Goal: Task Accomplishment & Management: Manage account settings

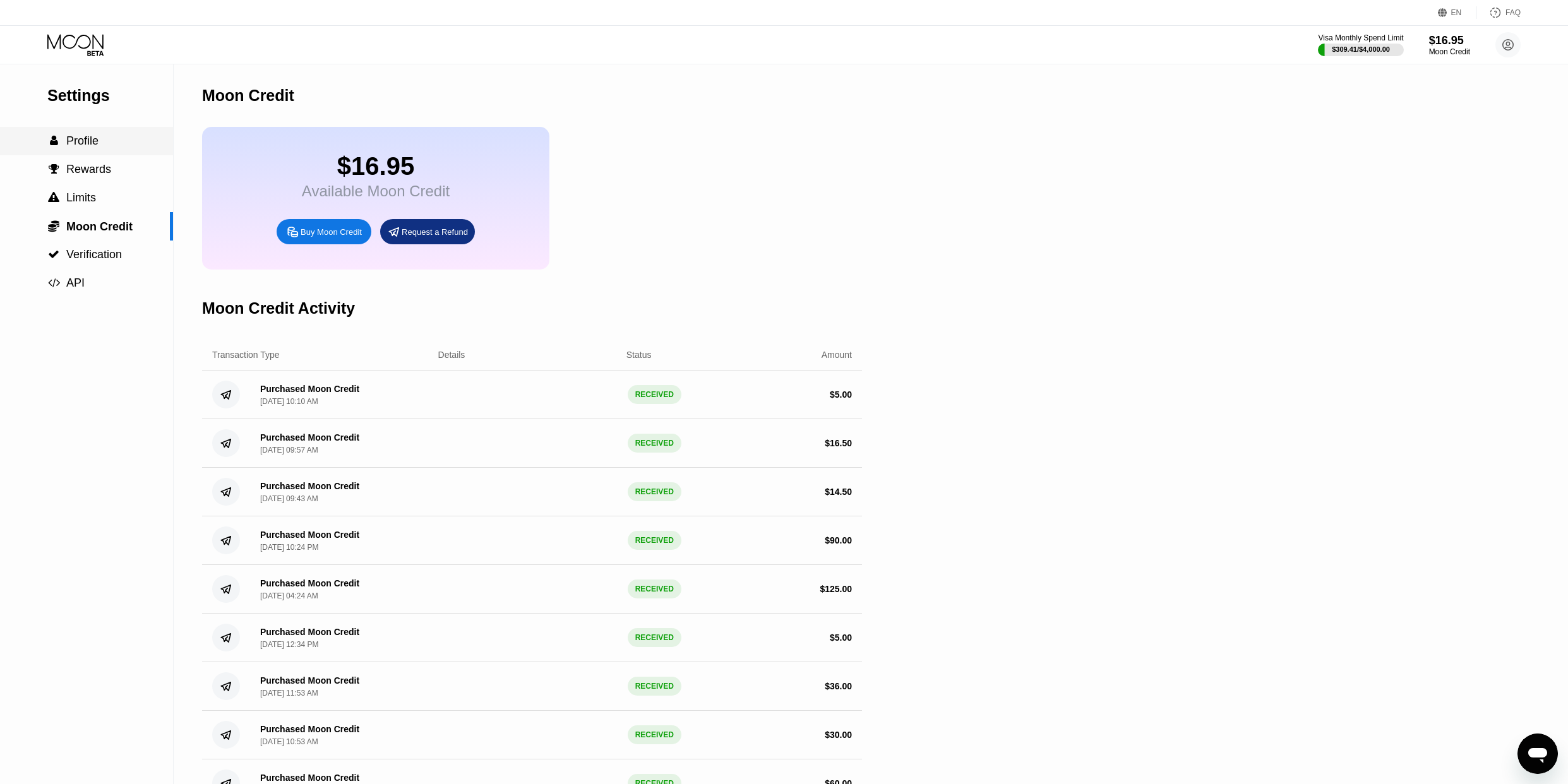
click at [98, 141] on span "Profile" at bounding box center [82, 140] width 32 height 12
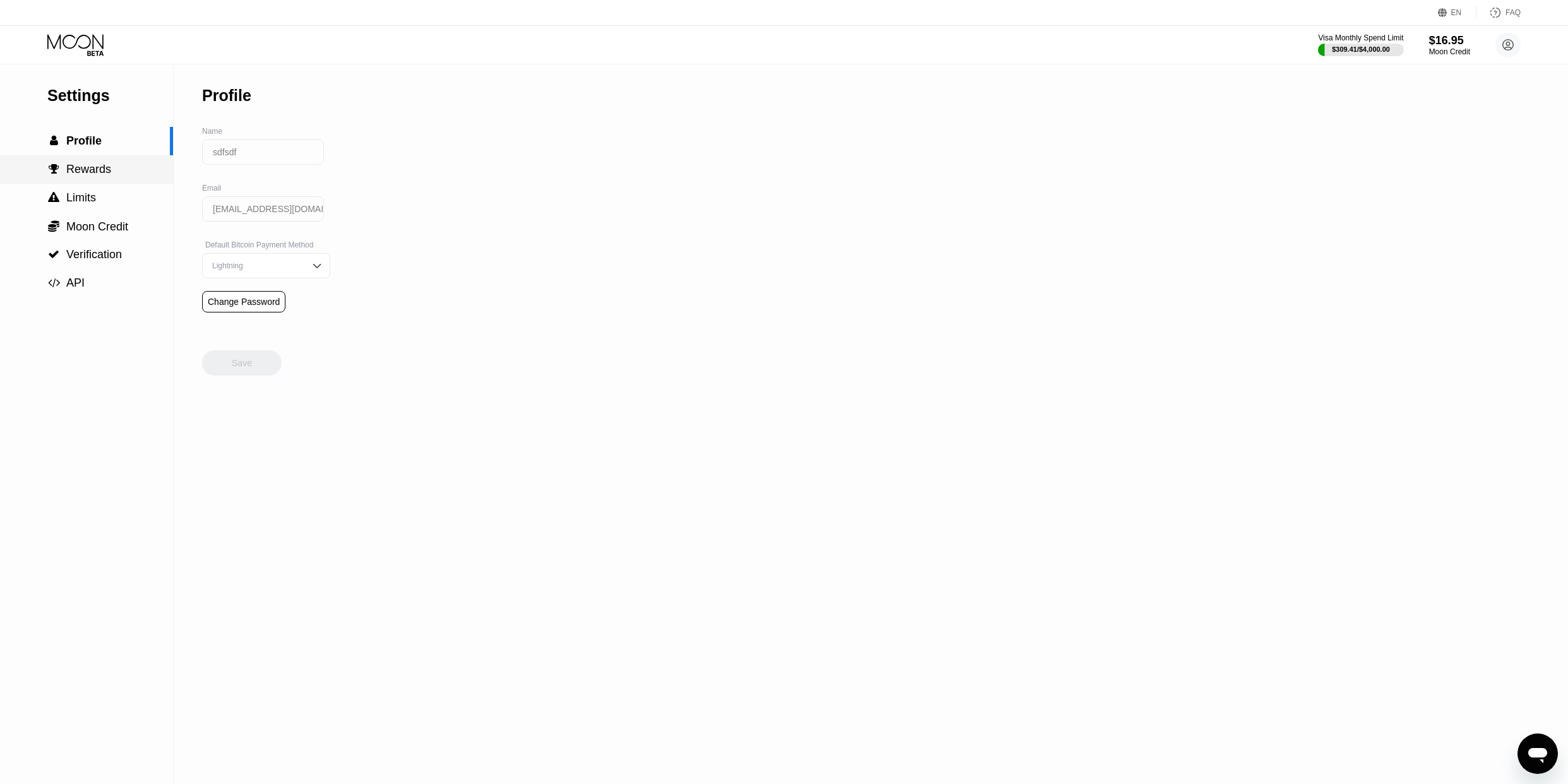
click at [105, 169] on span "Rewards" at bounding box center [89, 169] width 45 height 12
click at [104, 40] on icon at bounding box center [77, 45] width 58 height 22
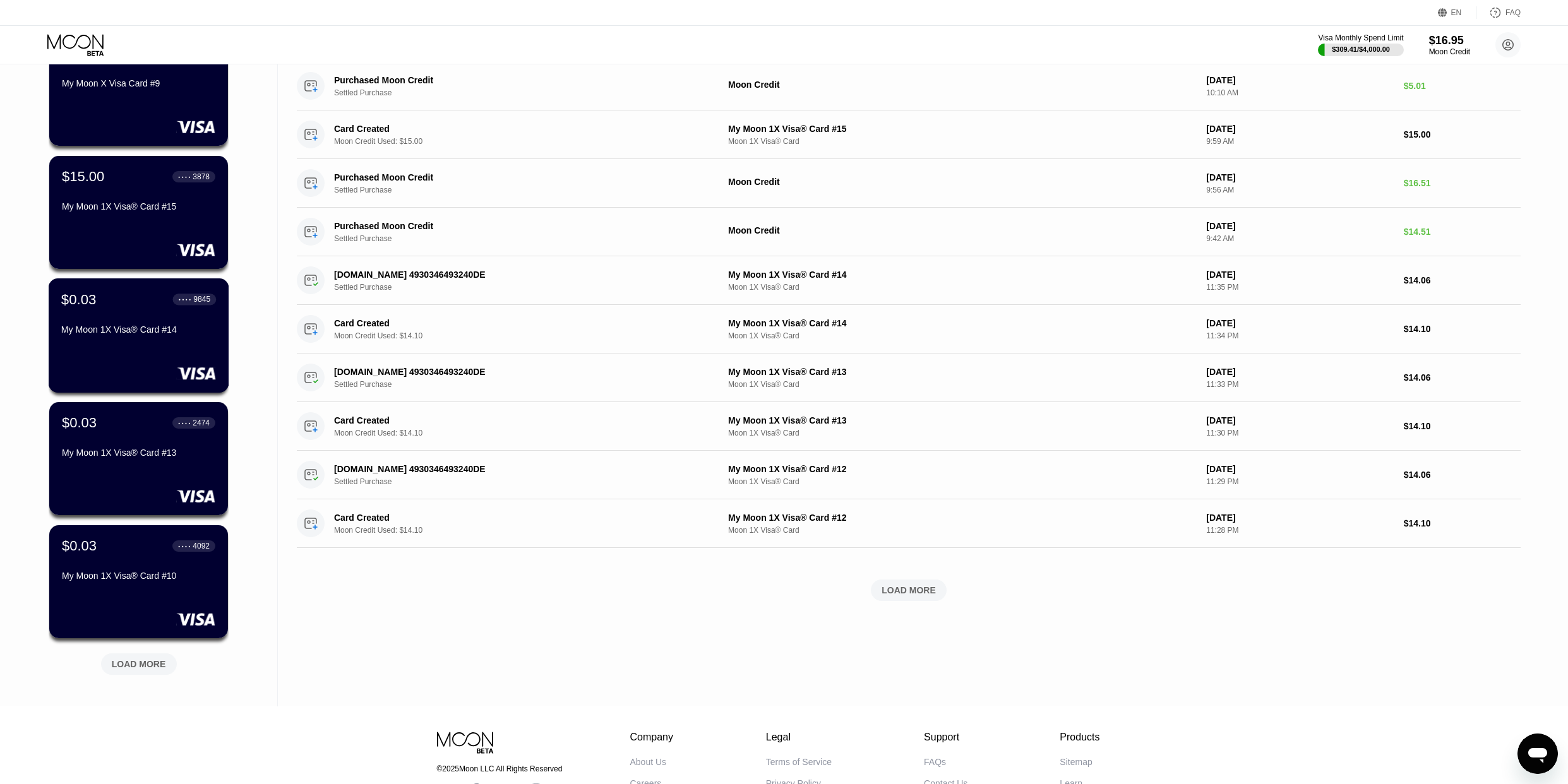
scroll to position [244, 0]
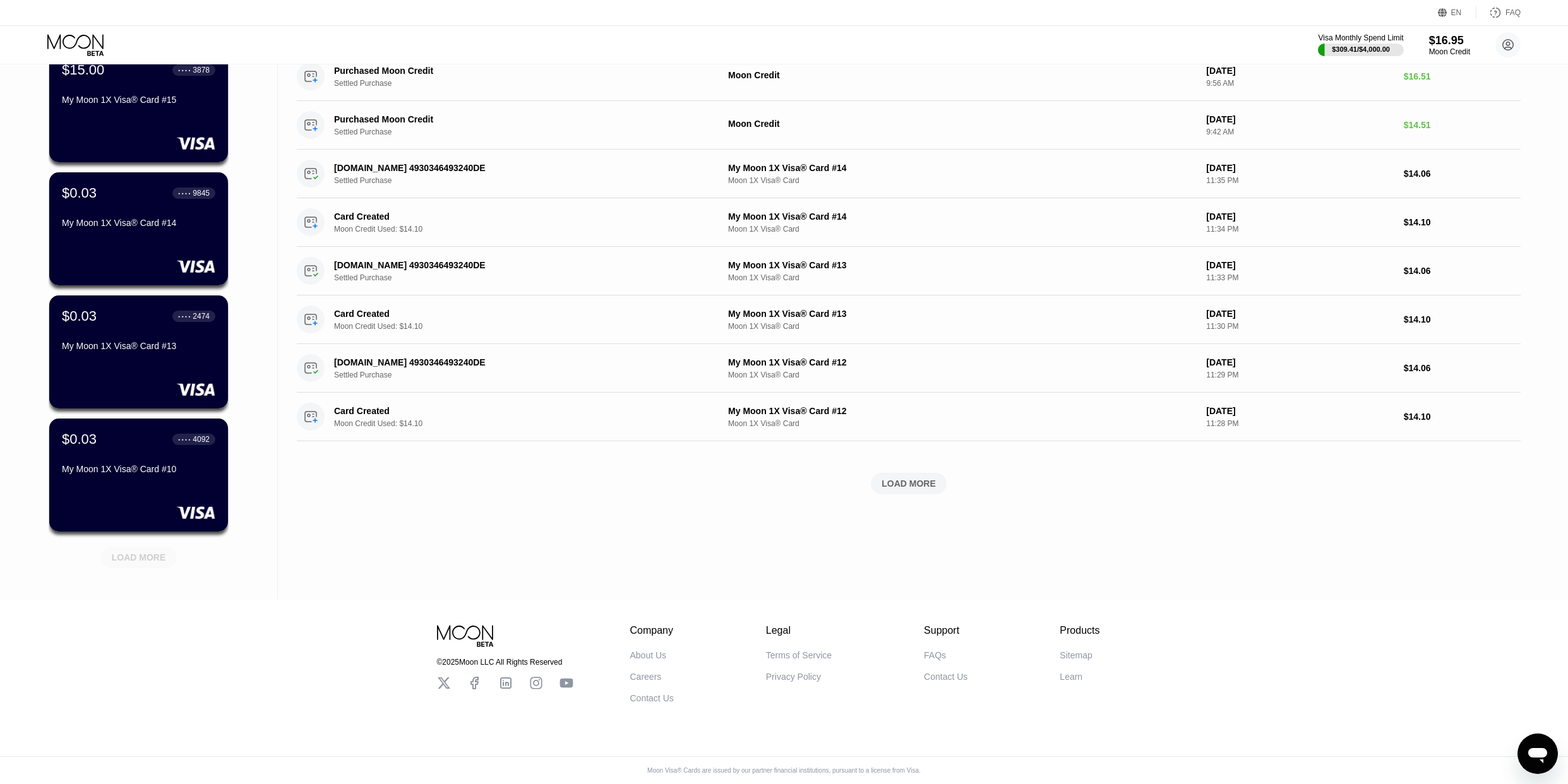
click at [134, 552] on div "LOAD MORE" at bounding box center [139, 557] width 54 height 12
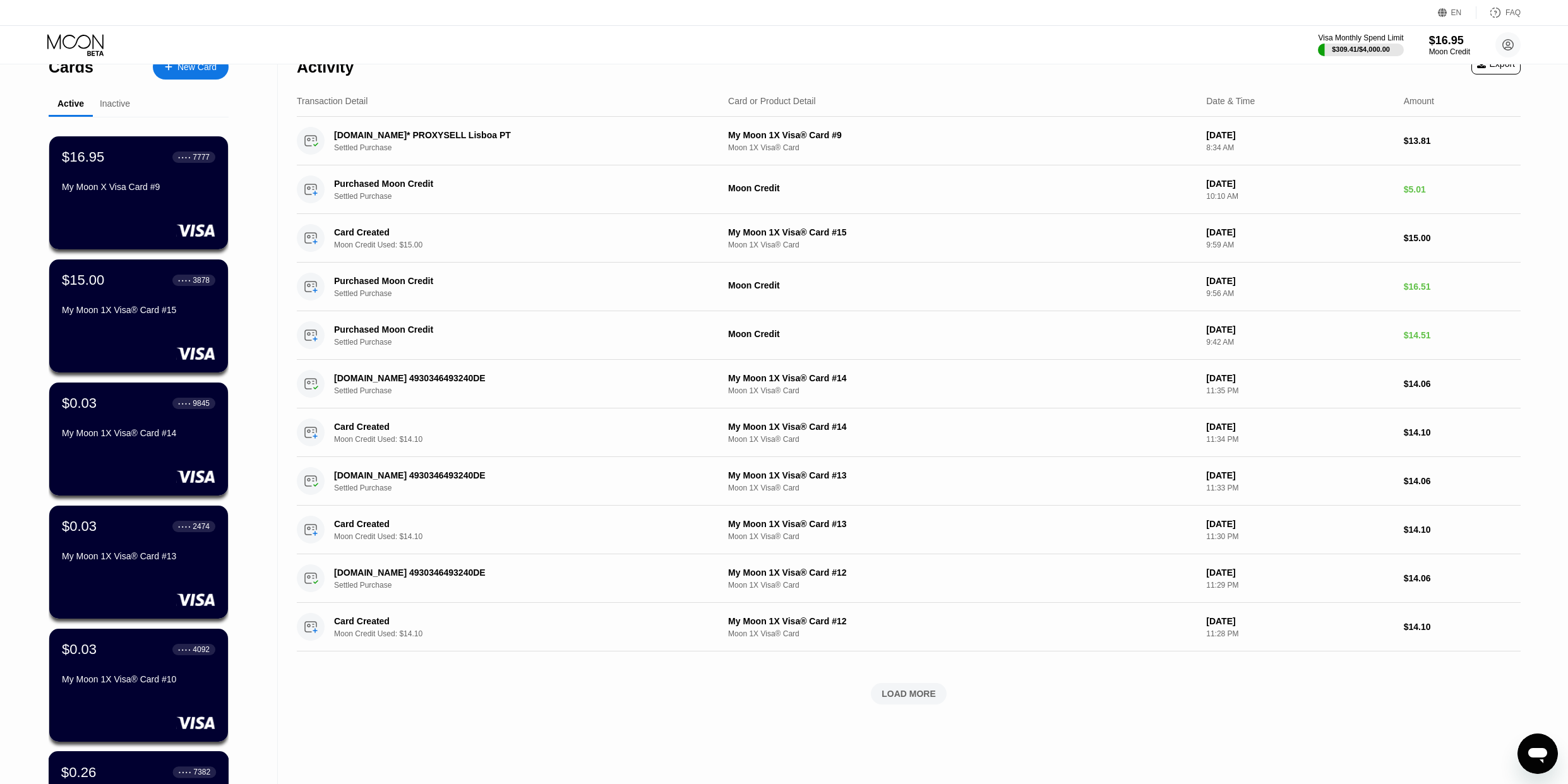
scroll to position [0, 0]
